Goal: Find specific page/section: Find specific page/section

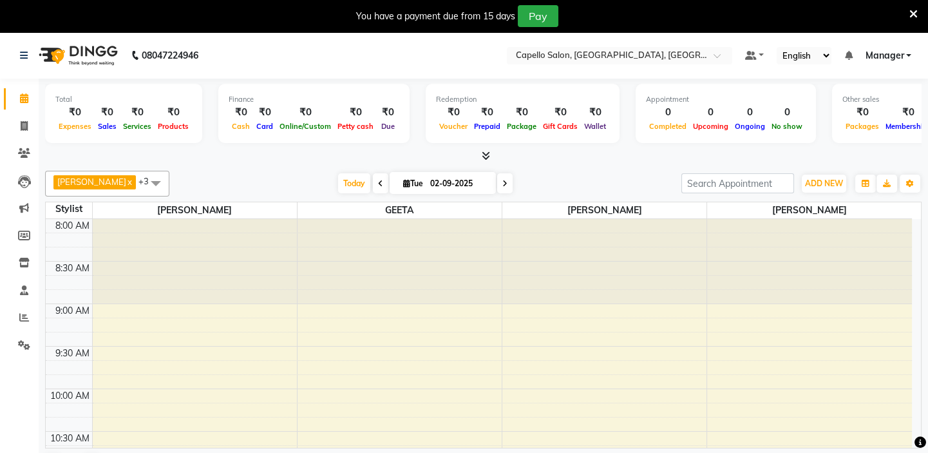
click at [489, 156] on icon at bounding box center [486, 156] width 8 height 10
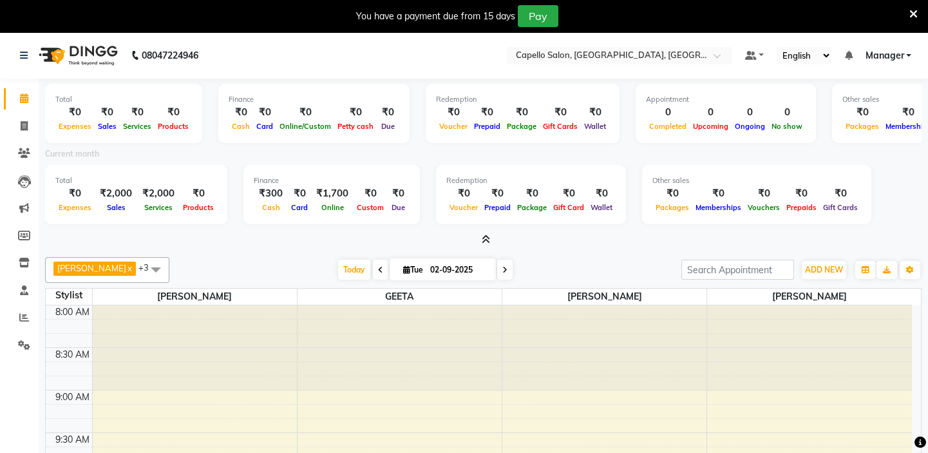
click at [486, 236] on icon at bounding box center [486, 239] width 8 height 10
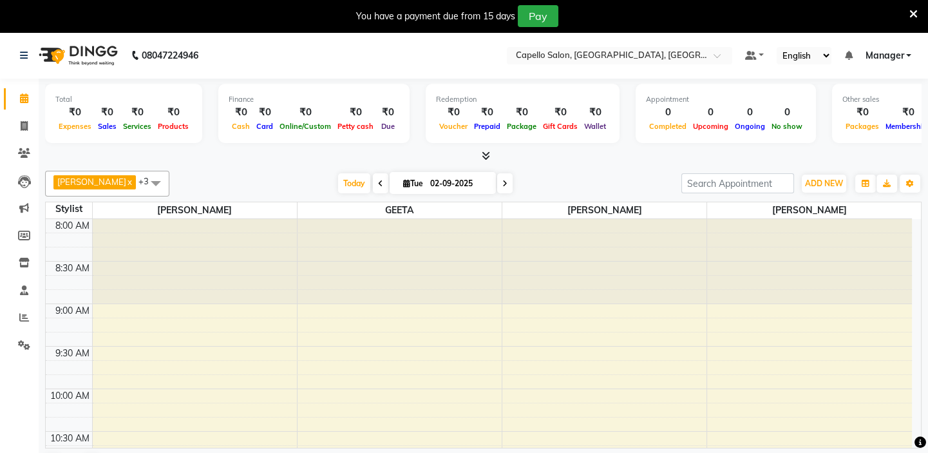
click at [909, 14] on icon at bounding box center [913, 14] width 8 height 12
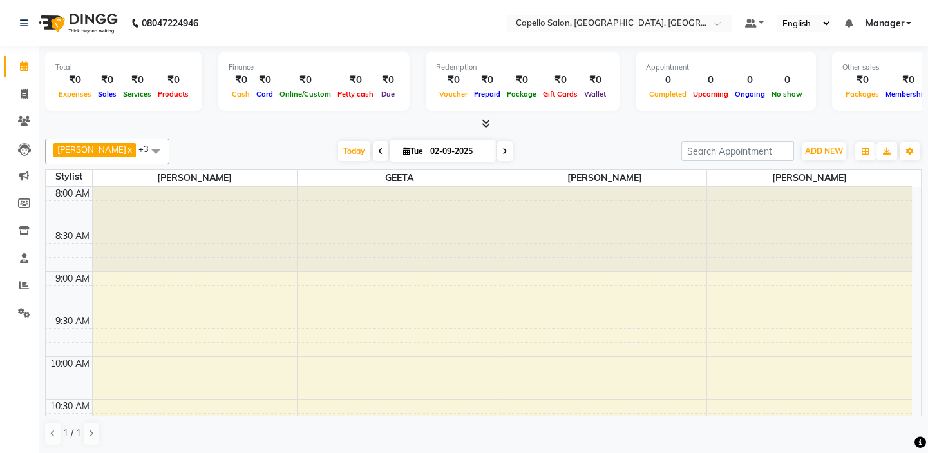
click at [268, 35] on nav "08047224946 Select Location × Capello Salon, [GEOGRAPHIC_DATA], Bilaspur Defaul…" at bounding box center [464, 23] width 928 height 46
click at [290, 34] on nav "08047224946 Select Location × Capello Salon, [GEOGRAPHIC_DATA], Bilaspur Defaul…" at bounding box center [464, 23] width 928 height 46
click at [20, 232] on icon at bounding box center [24, 230] width 11 height 10
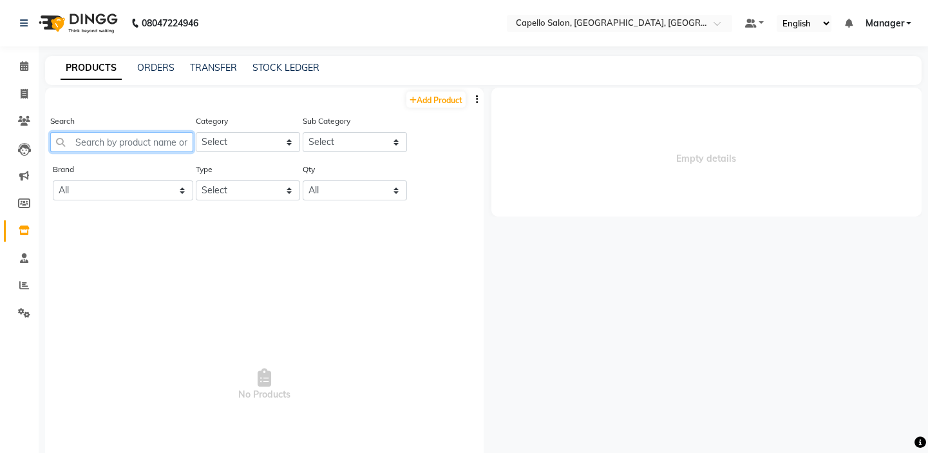
click at [132, 144] on input "text" at bounding box center [121, 142] width 143 height 20
type input "L"
drag, startPoint x: 28, startPoint y: 64, endPoint x: 42, endPoint y: 63, distance: 14.9
click at [27, 64] on icon at bounding box center [24, 66] width 8 height 10
